Goal: Task Accomplishment & Management: Complete application form

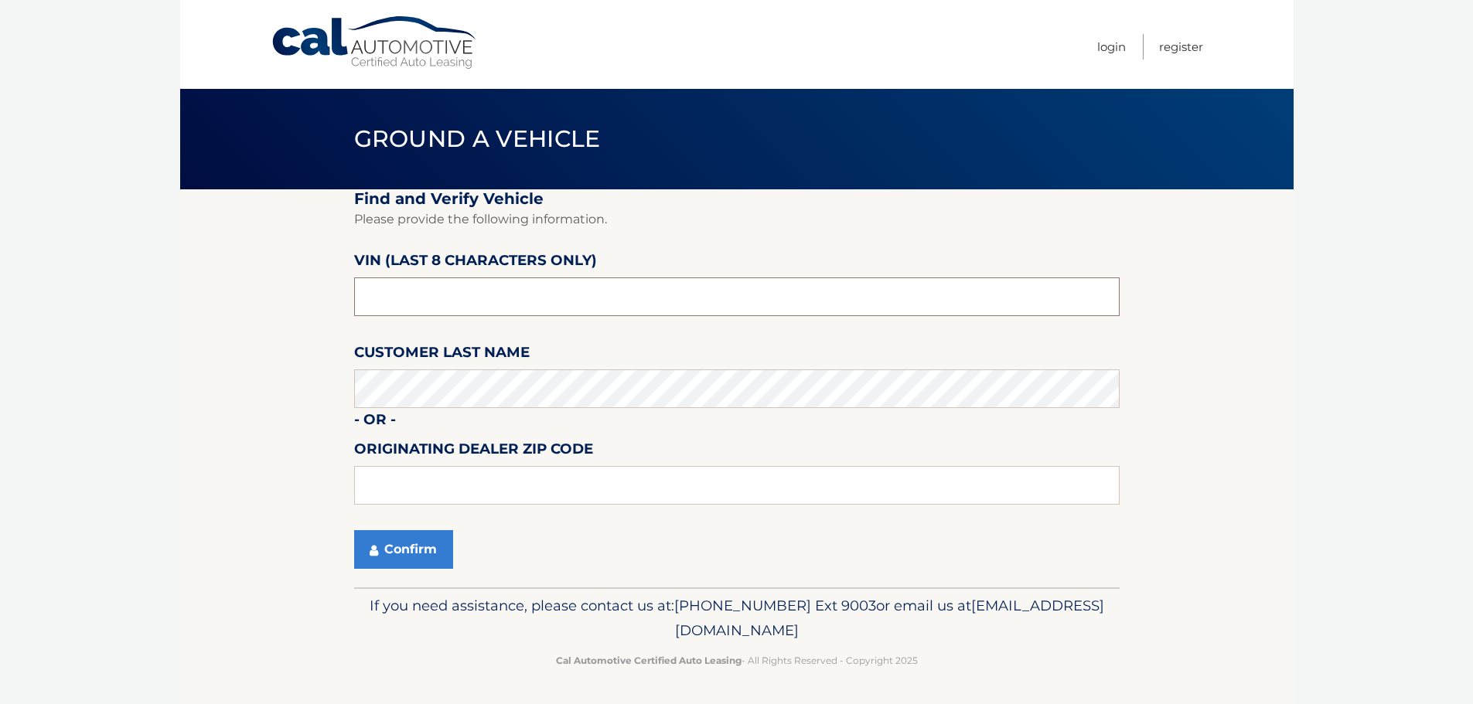
click at [458, 301] on input "text" at bounding box center [736, 297] width 765 height 39
type input "b*******"
type input "nm775613"
click at [423, 476] on input "text" at bounding box center [736, 485] width 765 height 39
click at [370, 579] on fieldset "Find and Verify Vehicle Please provide the following information. VIN (last 8 c…" at bounding box center [736, 388] width 765 height 398
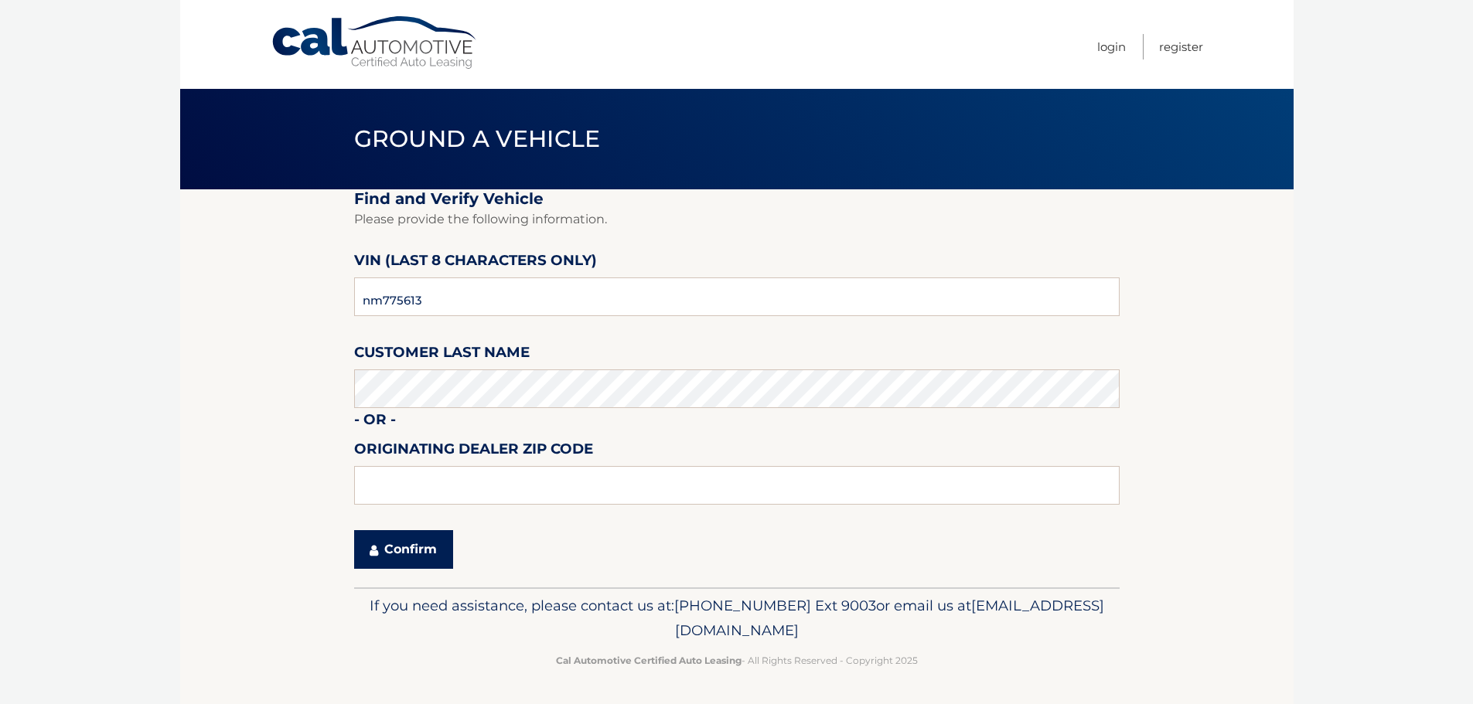
click at [389, 554] on button "Confirm" at bounding box center [403, 549] width 99 height 39
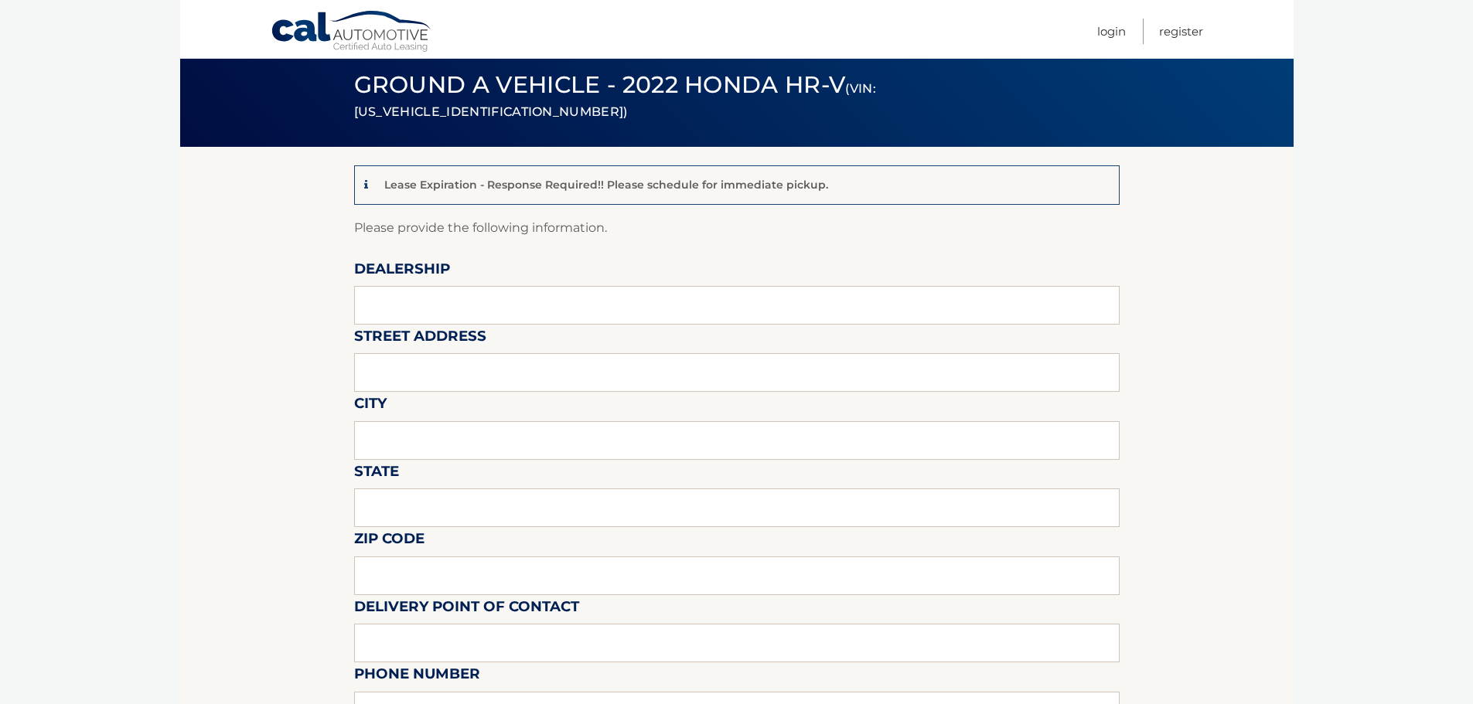
scroll to position [77, 0]
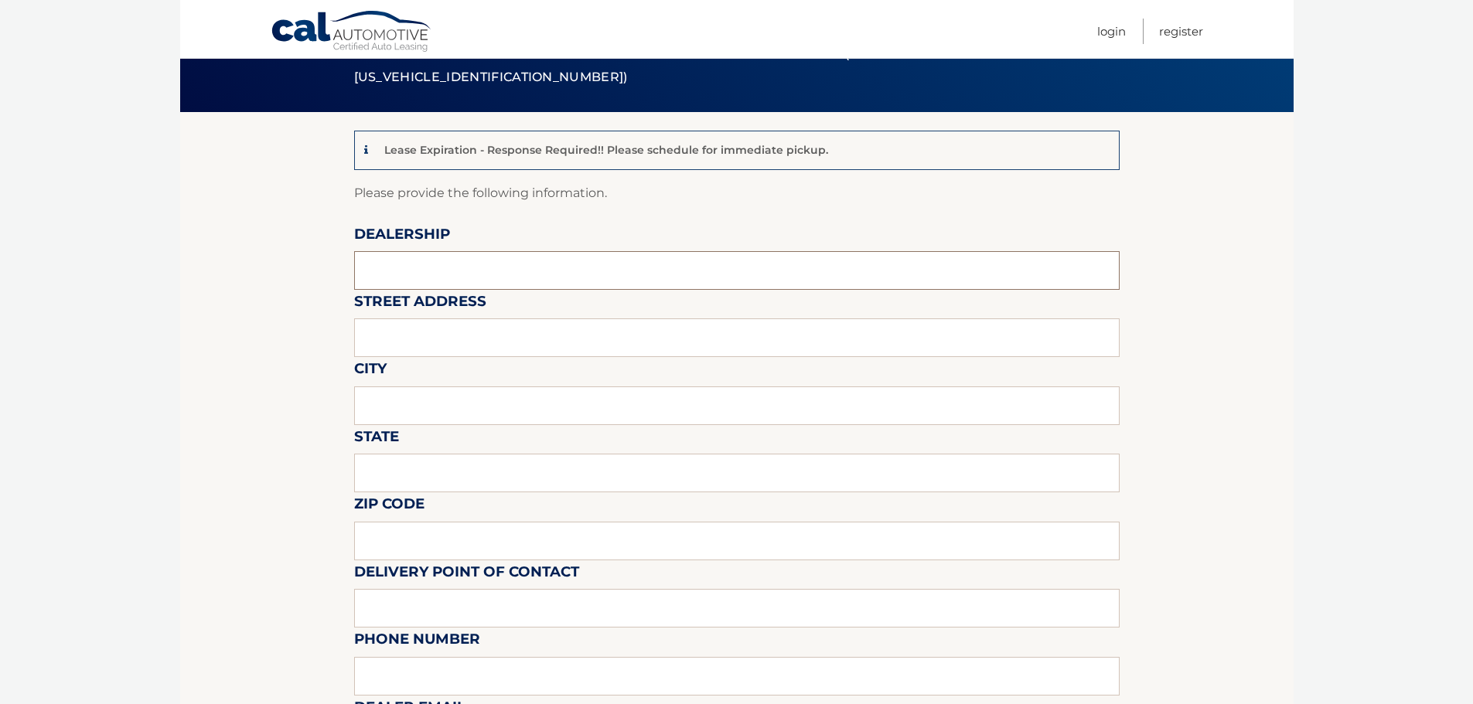
click at [557, 271] on input "text" at bounding box center [736, 270] width 765 height 39
type input "HONDA OF MANHASSET"
type input "1260 northern blvd"
type input "MANHASSET"
type input "NY"
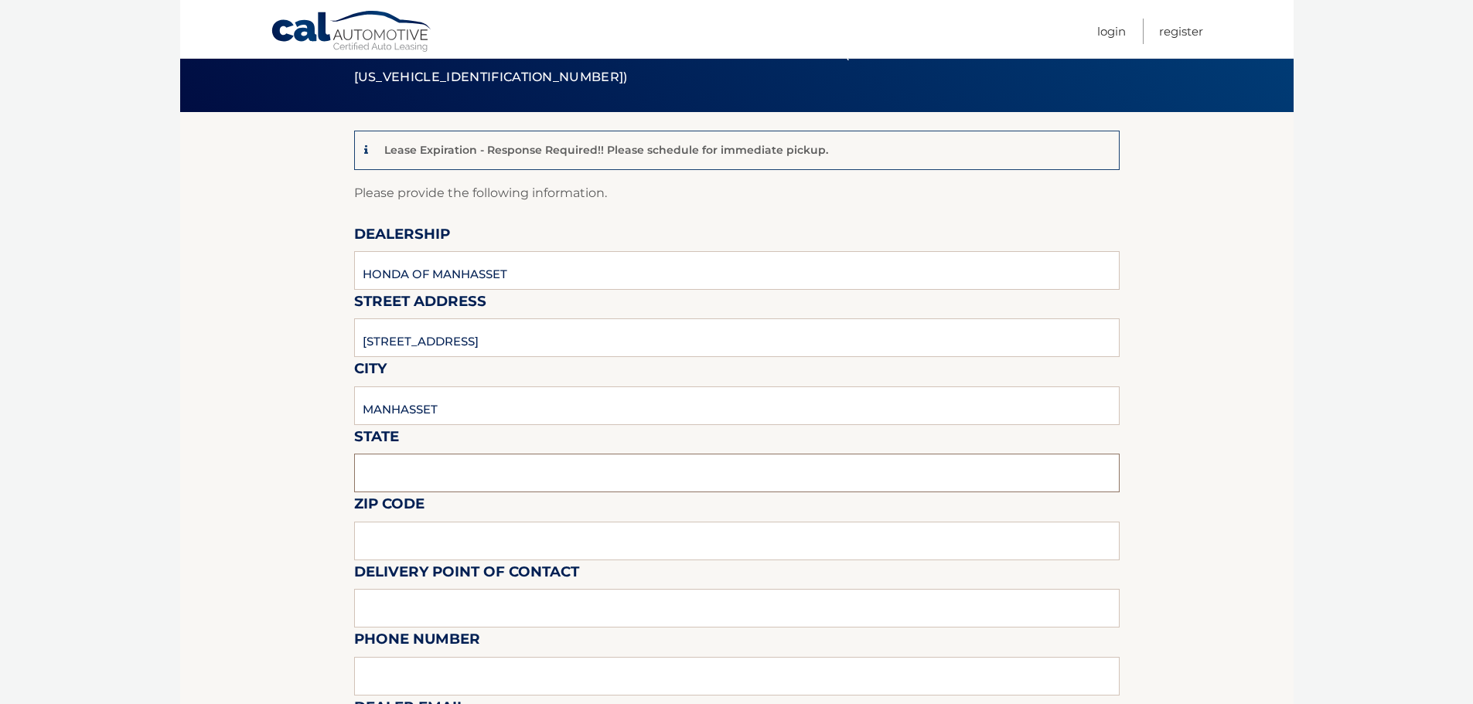
type input "11030"
type input "VINCENT VALENTINO"
type input "6318047715"
type input "vincentv@titanmotorgroup.com"
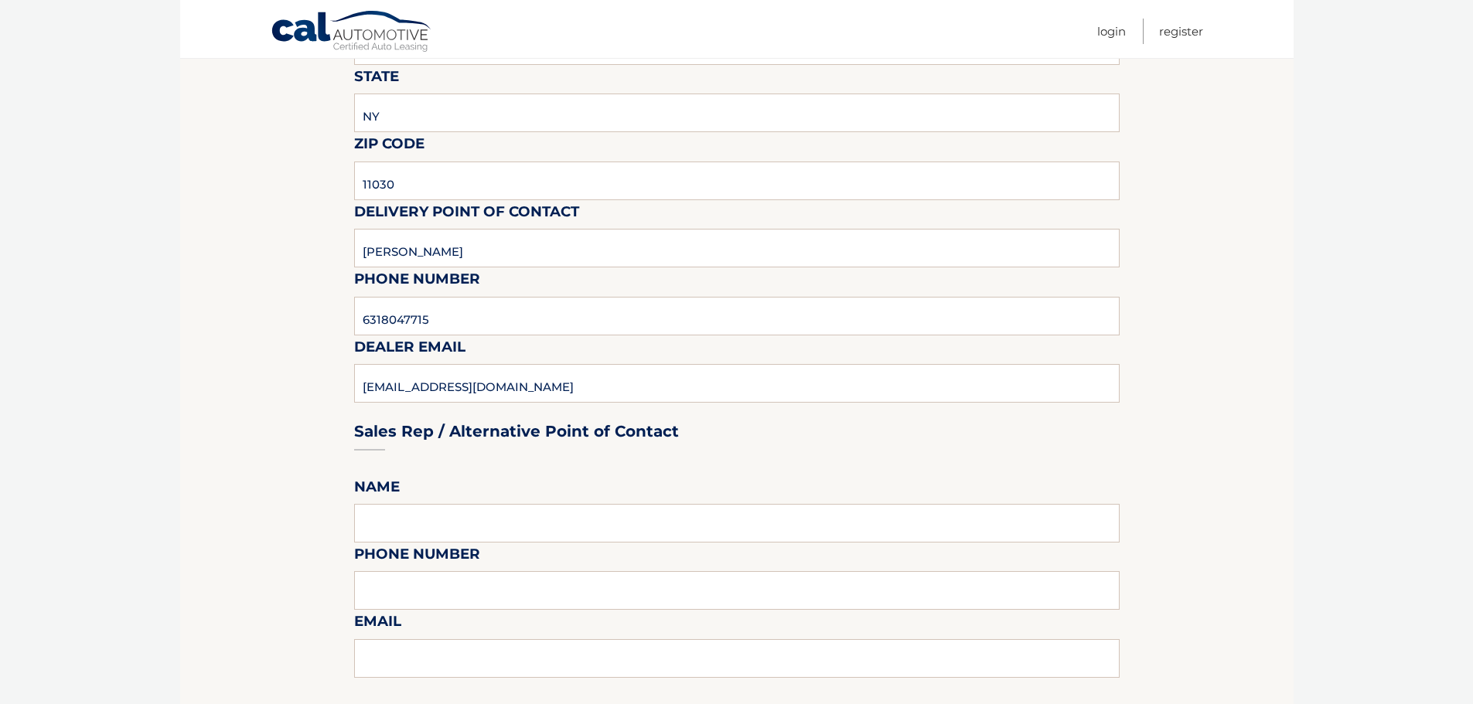
scroll to position [464, 0]
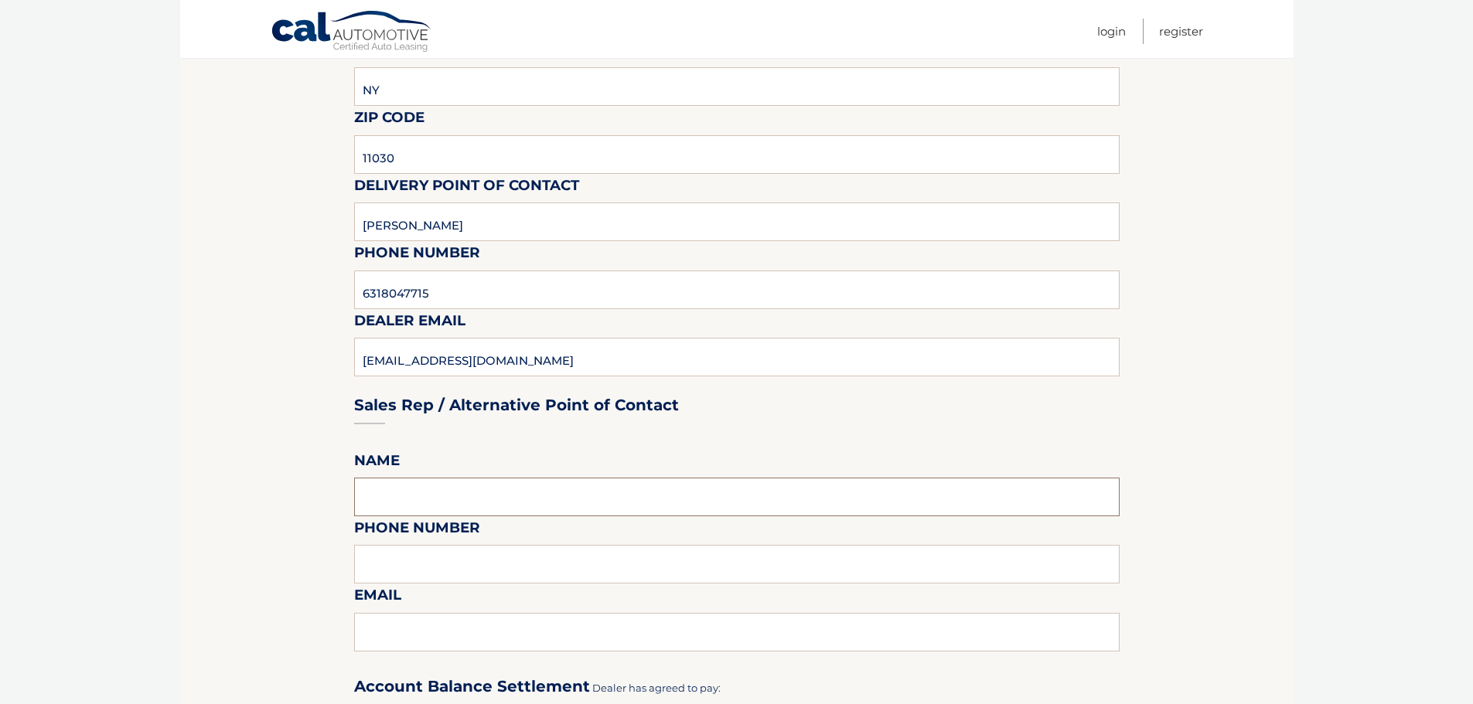
click at [390, 490] on input "text" at bounding box center [736, 497] width 765 height 39
type input "VINCENT VALENTINO"
type input "6318047715"
type input "vincentv@titanmotorgroup.com"
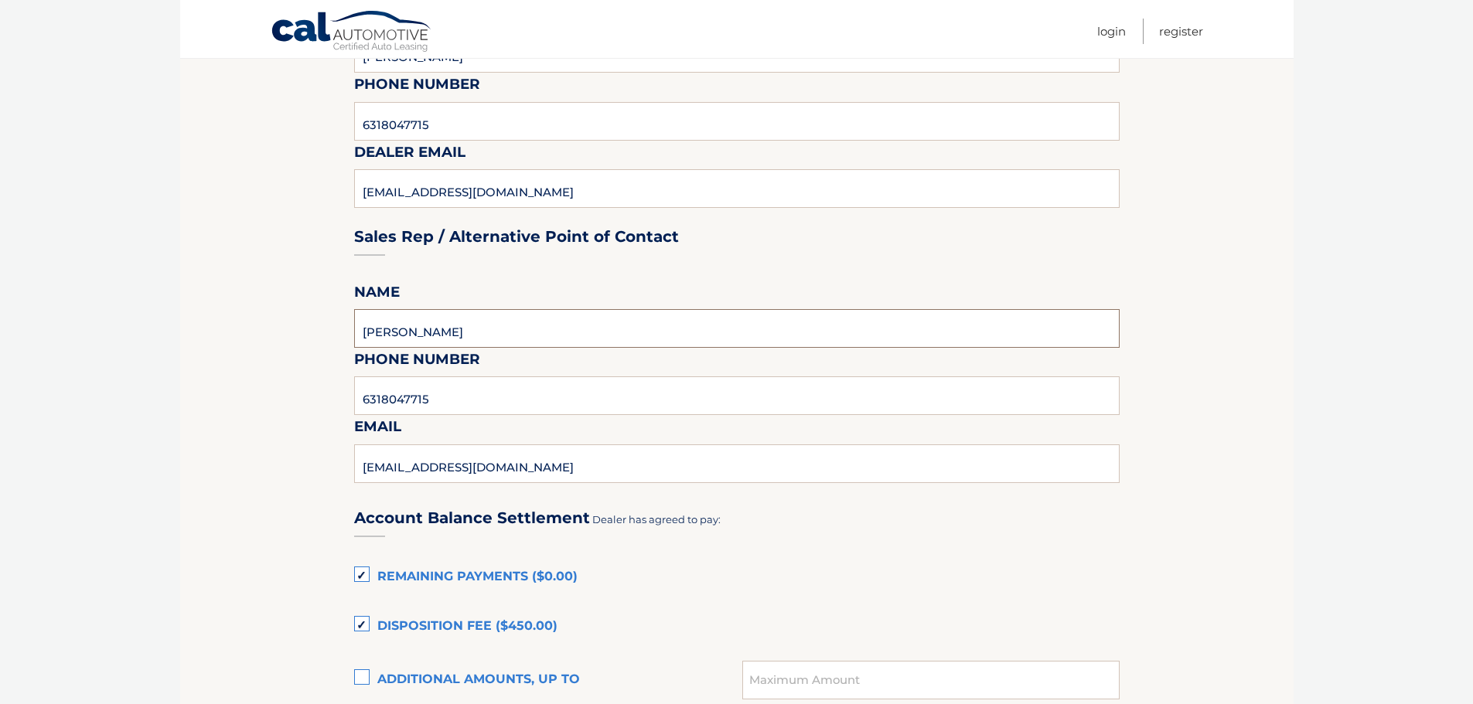
scroll to position [928, 0]
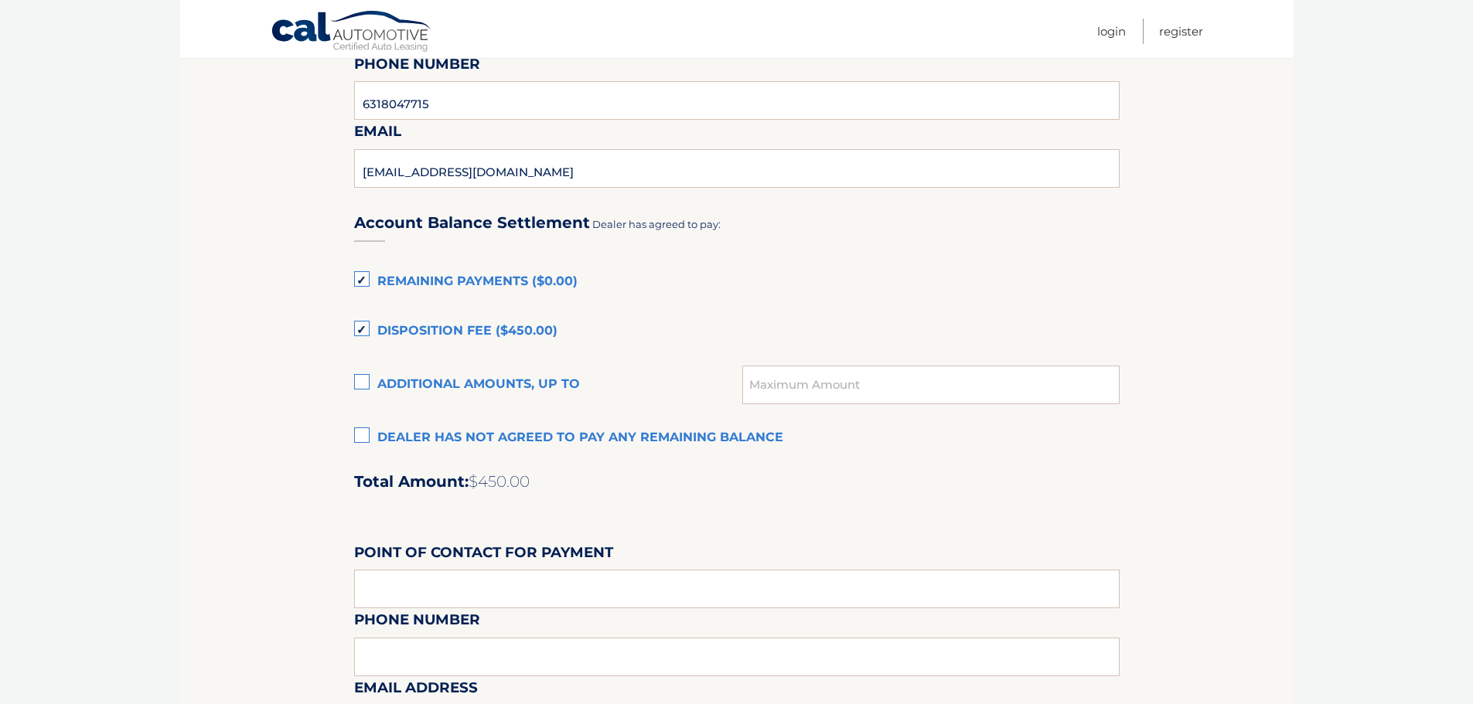
click at [499, 330] on label "Disposition Fee ($450.00)" at bounding box center [736, 331] width 765 height 31
click at [494, 268] on label "Remaining Payments ($0.00)" at bounding box center [736, 282] width 765 height 31
click at [0, 0] on input "Remaining Payments ($0.00)" at bounding box center [0, 0] width 0 height 0
click at [445, 319] on label "Disposition Fee ($450.00)" at bounding box center [736, 331] width 765 height 31
click at [0, 0] on input "Disposition Fee ($450.00)" at bounding box center [0, 0] width 0 height 0
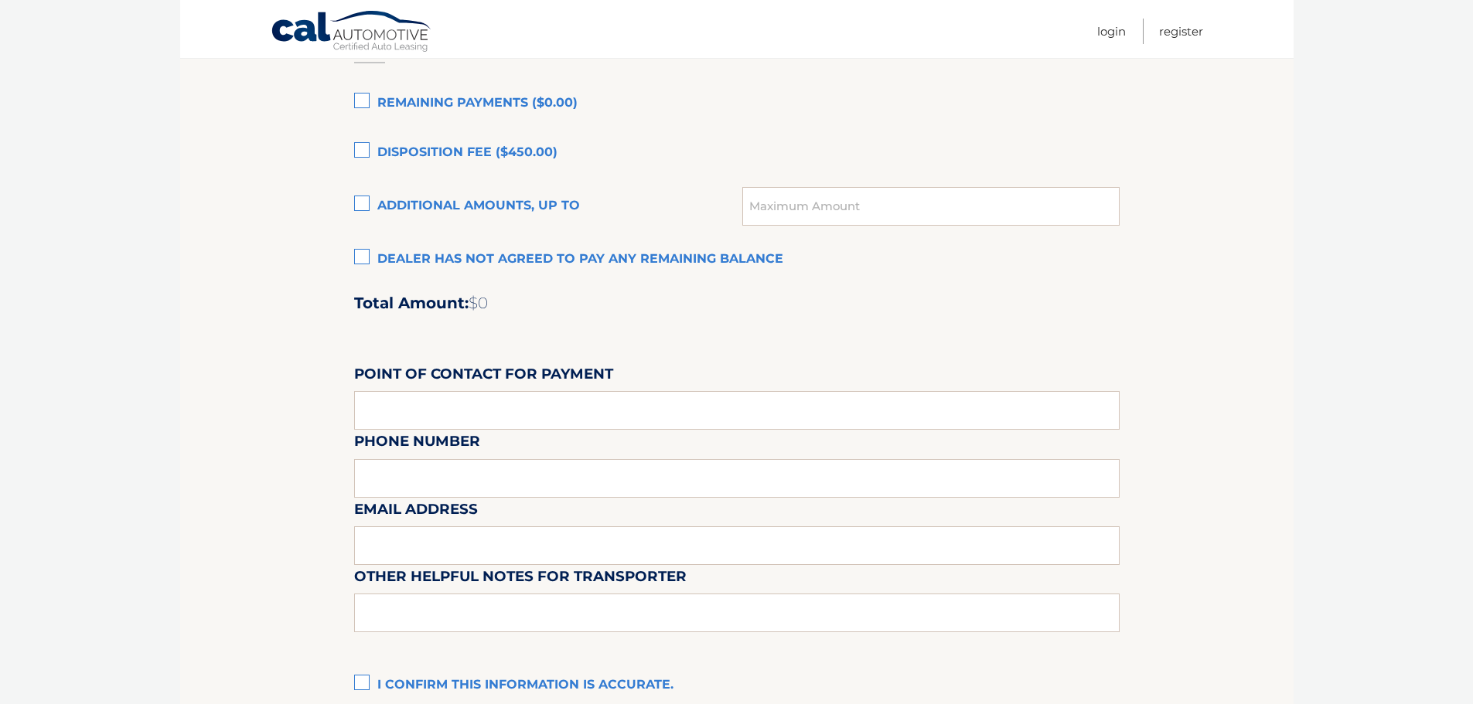
scroll to position [1237, 0]
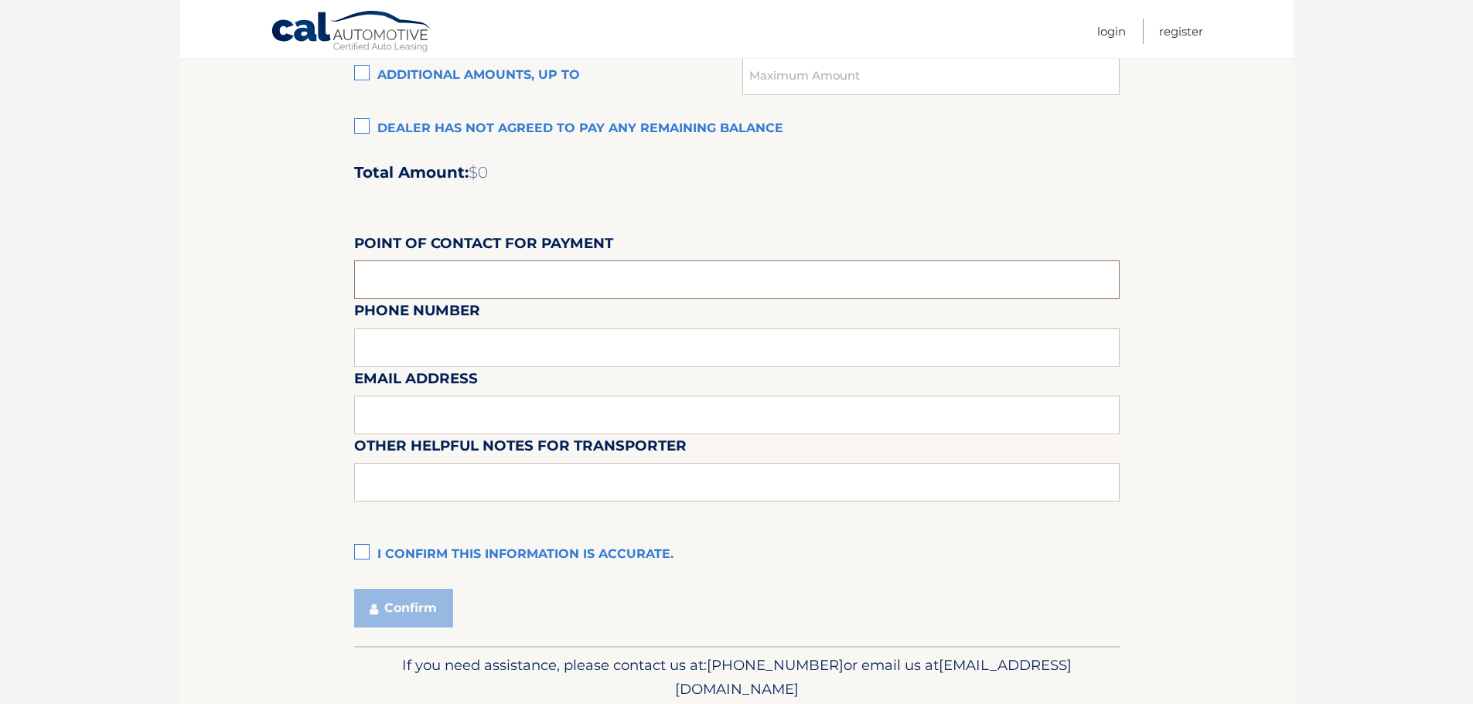
click at [397, 278] on input "text" at bounding box center [736, 280] width 765 height 39
type input "VIN"
click at [411, 355] on div "Email Address" at bounding box center [736, 332] width 765 height 67
click at [411, 367] on label "Email Address" at bounding box center [416, 381] width 124 height 29
click at [415, 344] on div "Email Address" at bounding box center [736, 332] width 765 height 67
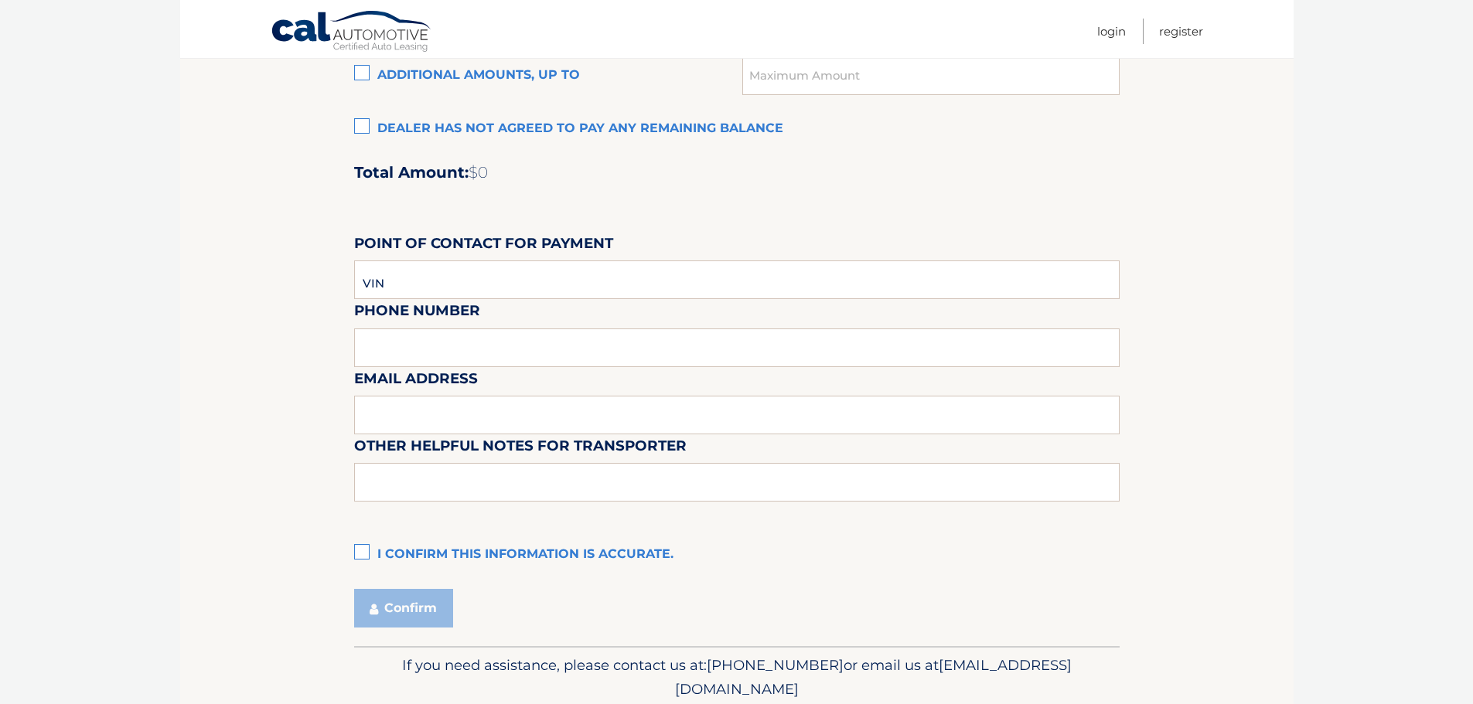
click at [366, 537] on div "Account Balance Settlement Dealer has agreed to pay: Remaining Payments ($0.00)…" at bounding box center [736, 228] width 765 height 686
click at [373, 554] on label "I confirm this information is accurate." at bounding box center [736, 555] width 765 height 31
click at [0, 0] on input "I confirm this information is accurate." at bounding box center [0, 0] width 0 height 0
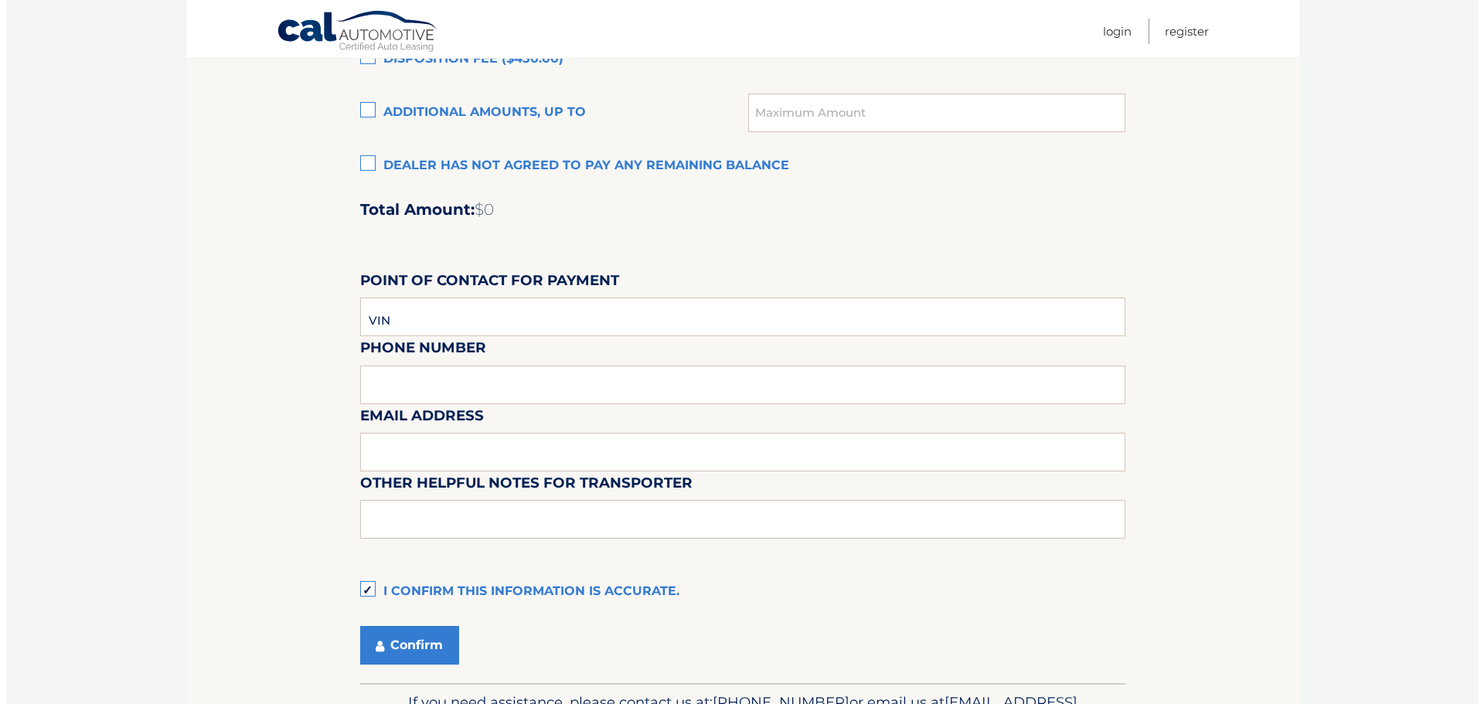
scroll to position [1297, 0]
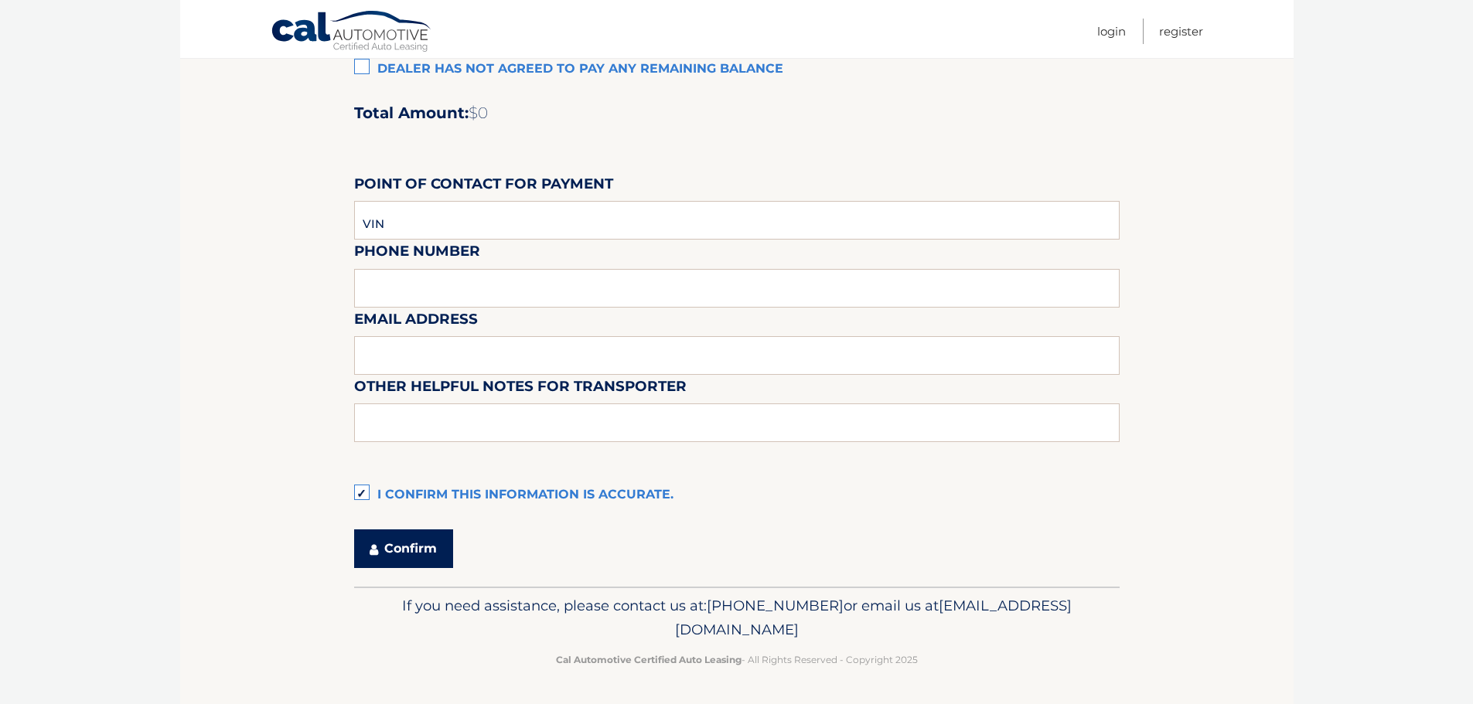
click at [424, 551] on button "Confirm" at bounding box center [403, 549] width 99 height 39
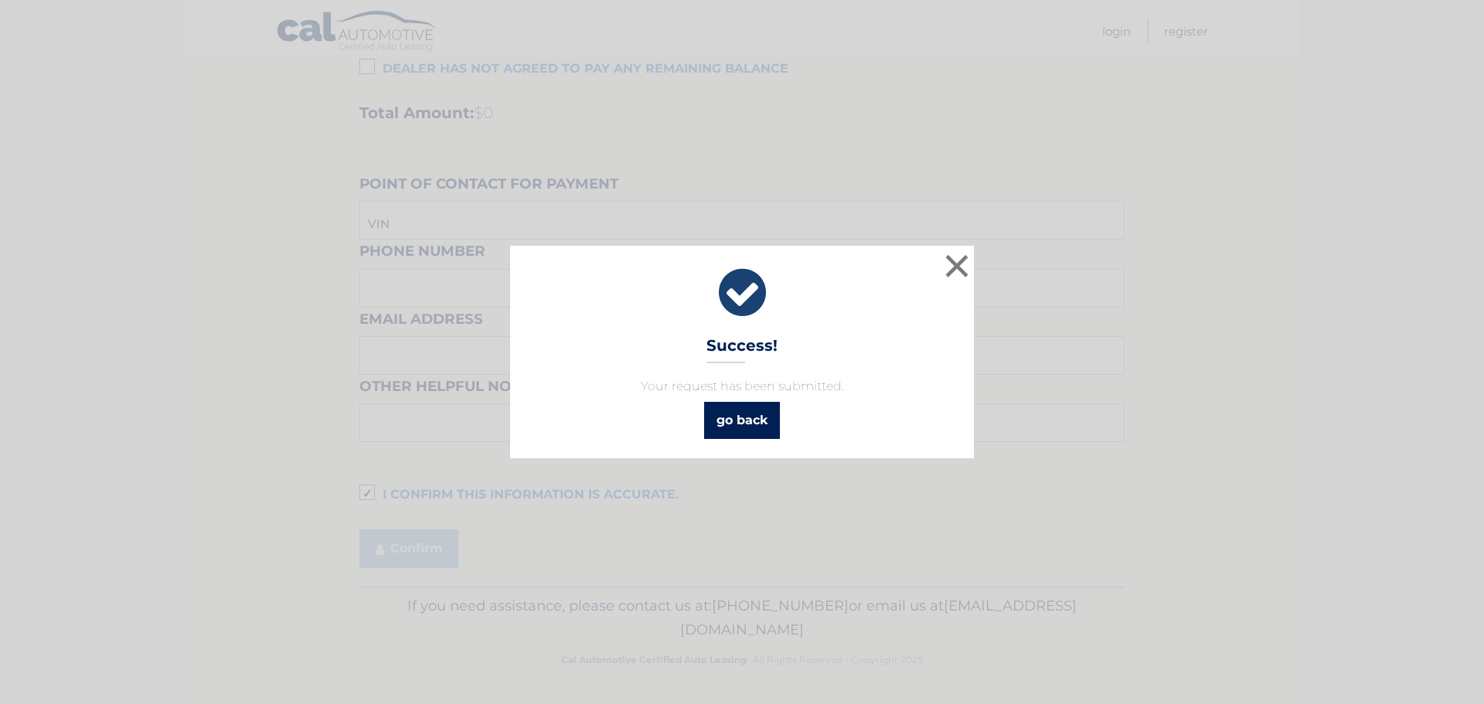
click at [725, 417] on link "go back" at bounding box center [742, 420] width 76 height 37
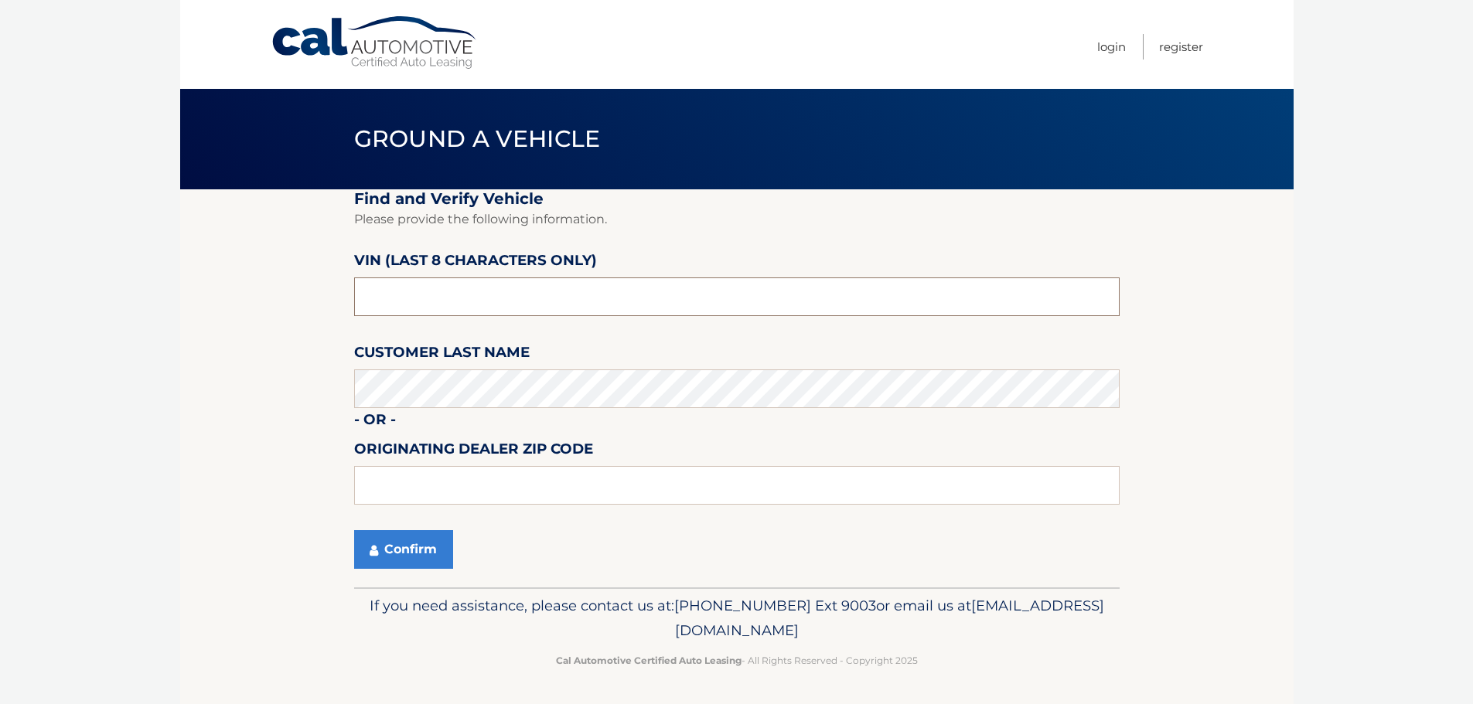
click at [449, 299] on input "text" at bounding box center [736, 297] width 765 height 39
